Goal: Information Seeking & Learning: Learn about a topic

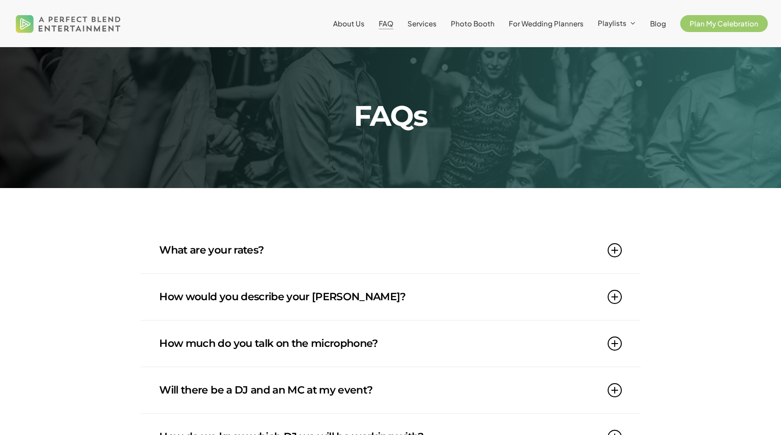
click at [330, 253] on link "What are your rates?" at bounding box center [390, 250] width 462 height 46
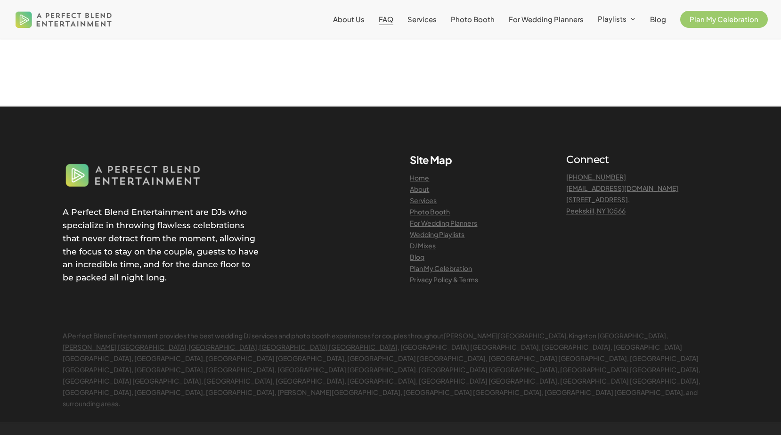
scroll to position [1169, 0]
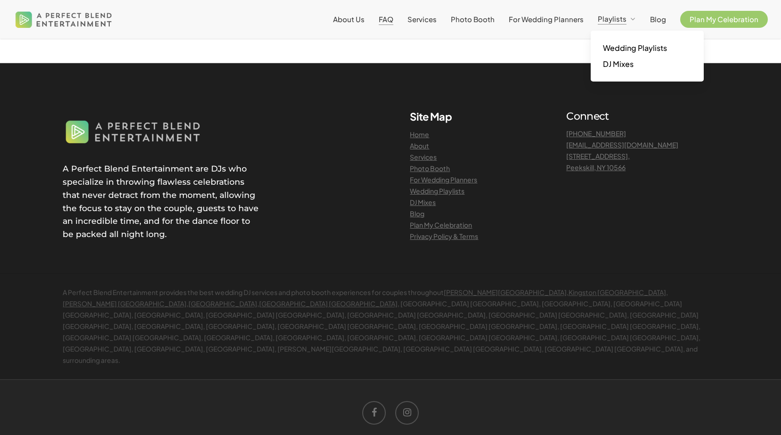
click at [453, 193] on link "Wedding Playlists" at bounding box center [437, 190] width 55 height 8
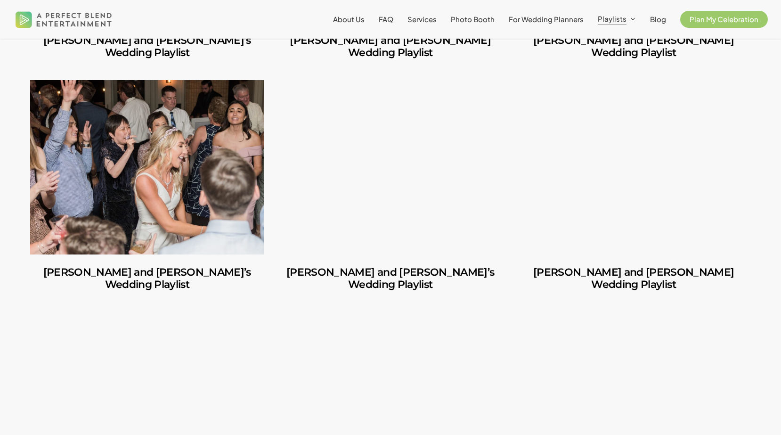
scroll to position [958, 0]
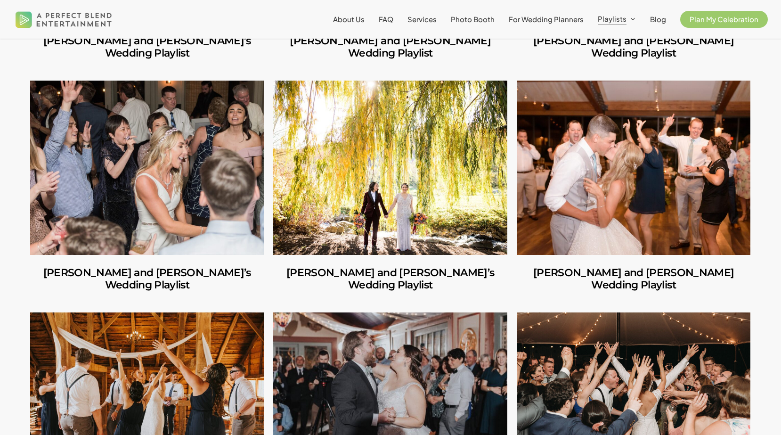
click at [560, 255] on link "Alyssa and Ryan’s Wedding Playlist" at bounding box center [632, 279] width 233 height 48
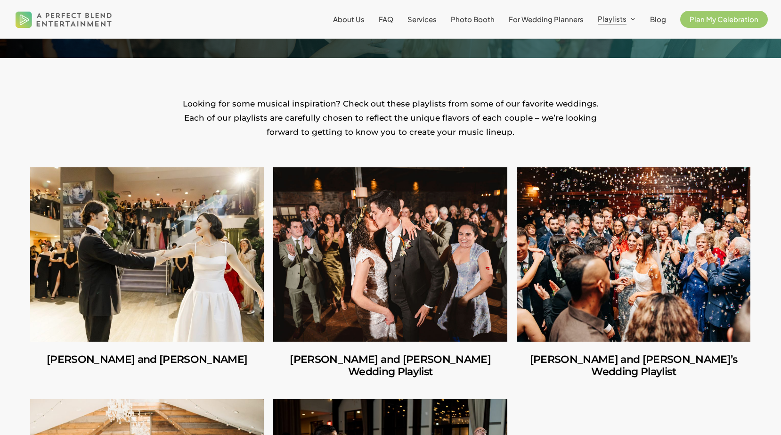
scroll to position [178, 0]
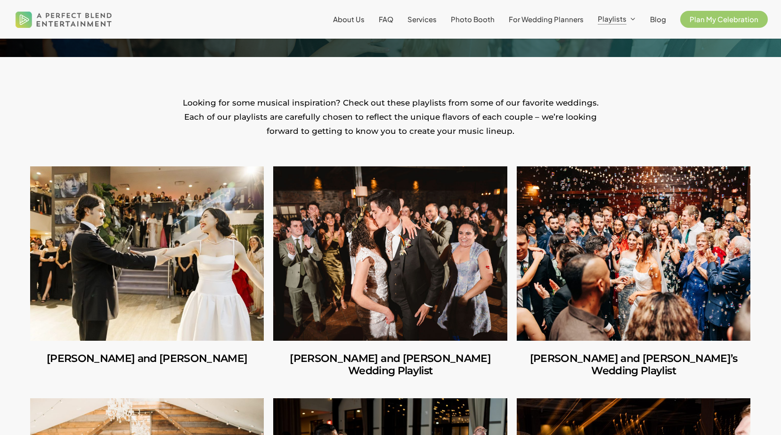
click at [156, 333] on link "Carlos and Olivia" at bounding box center [146, 253] width 233 height 174
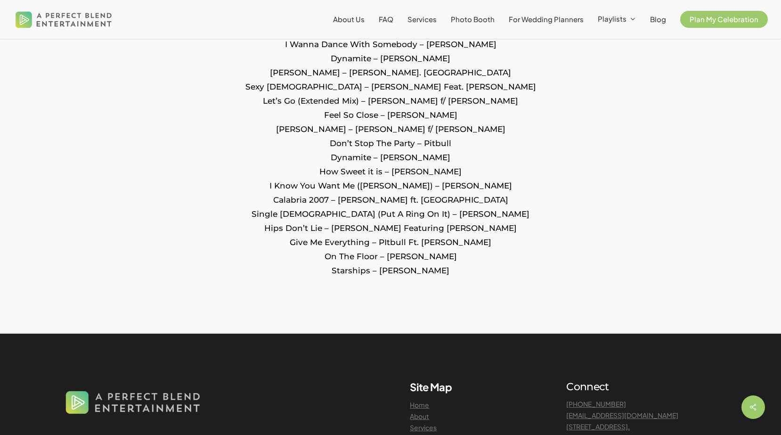
scroll to position [1262, 0]
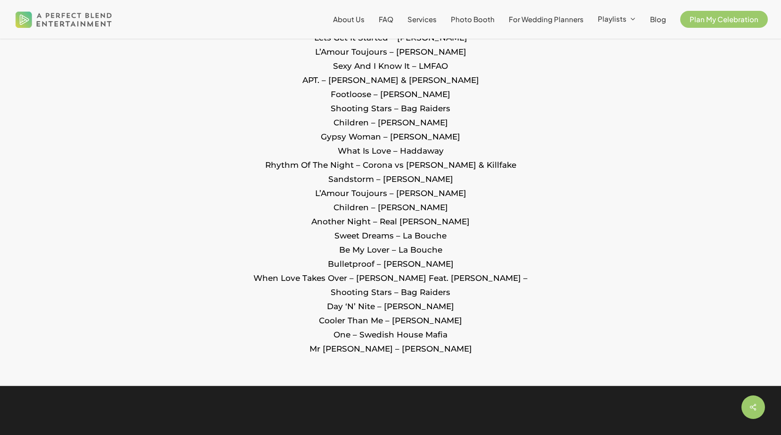
scroll to position [2053, 0]
